Goal: Check status

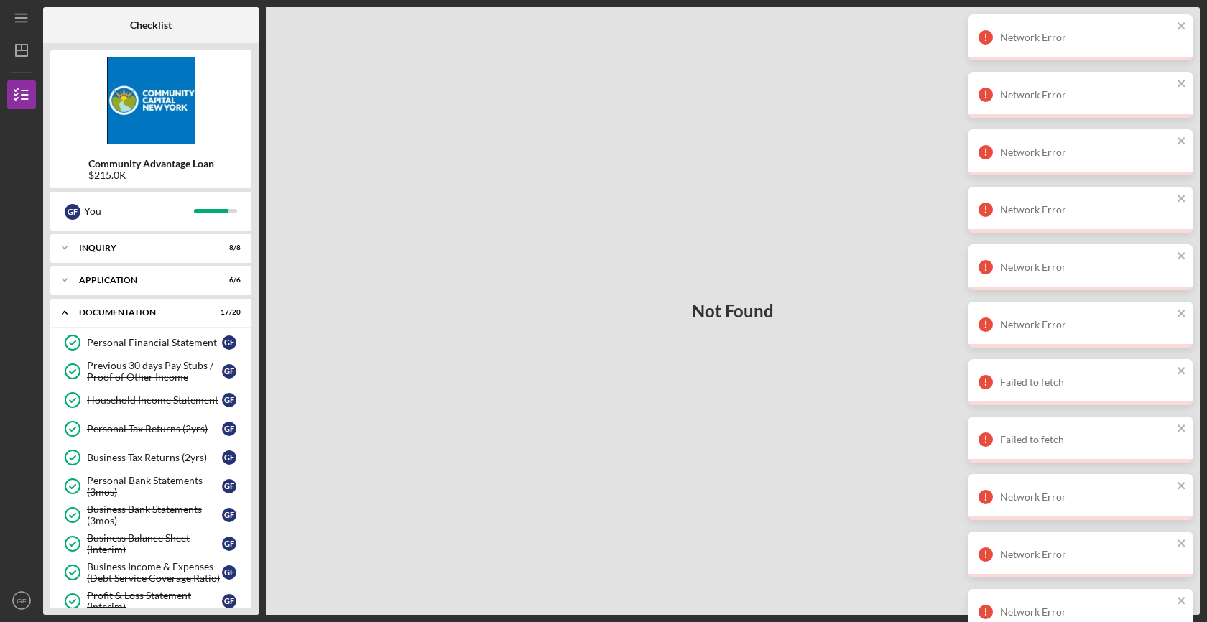
scroll to position [103, 0]
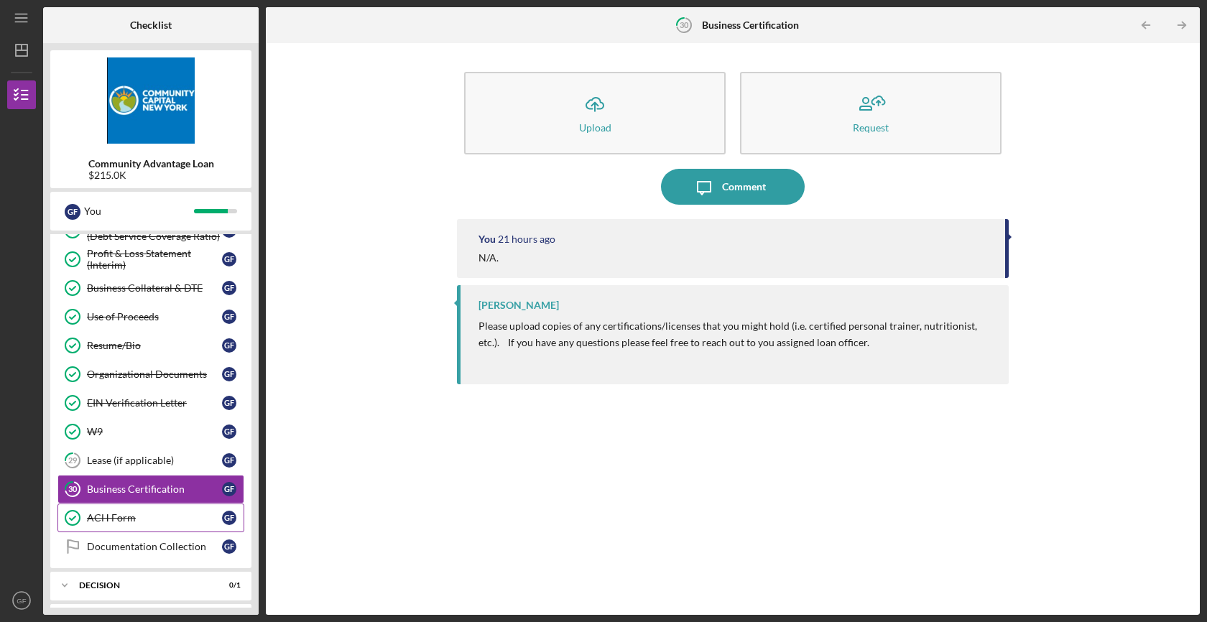
scroll to position [407, 0]
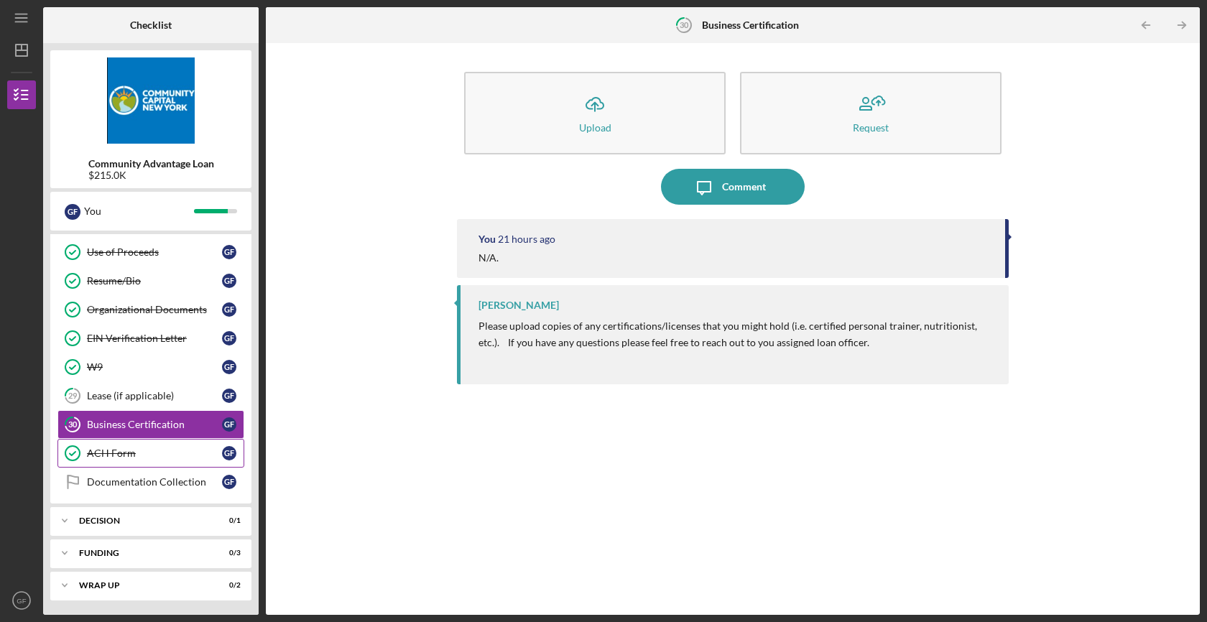
click at [108, 455] on div "ACH Form" at bounding box center [154, 453] width 135 height 11
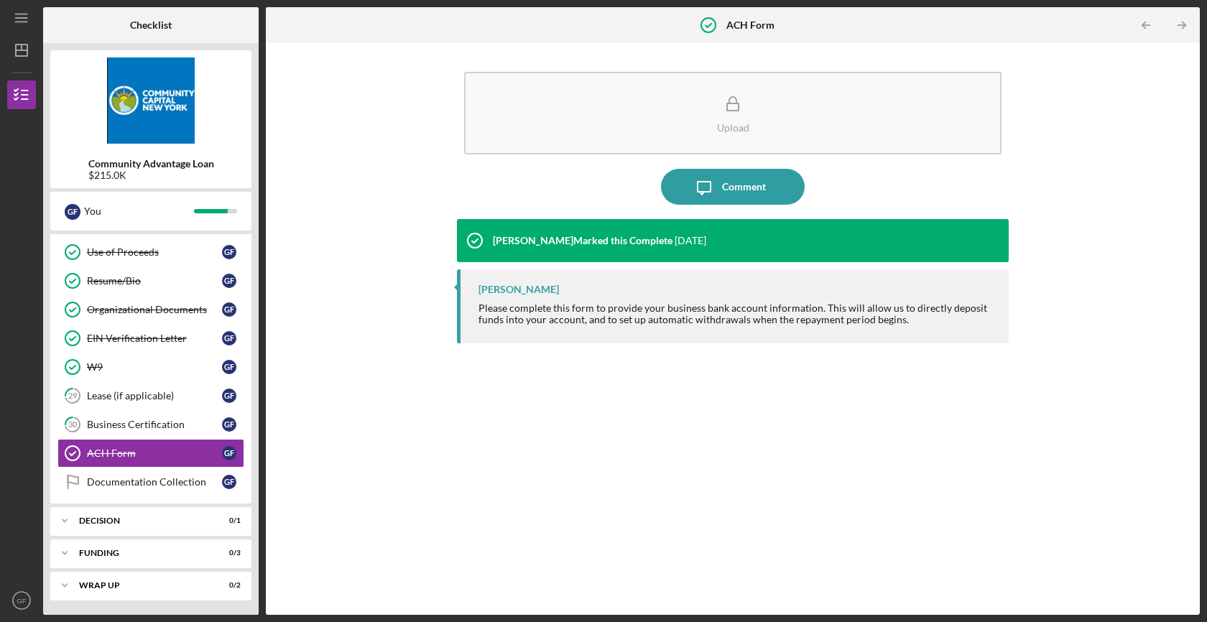
click at [508, 450] on div "Lisbel Rosario Marked this Complete 2 weeks ago Dale Owen Please complete this …" at bounding box center [733, 406] width 552 height 374
